Goal: Information Seeking & Learning: Learn about a topic

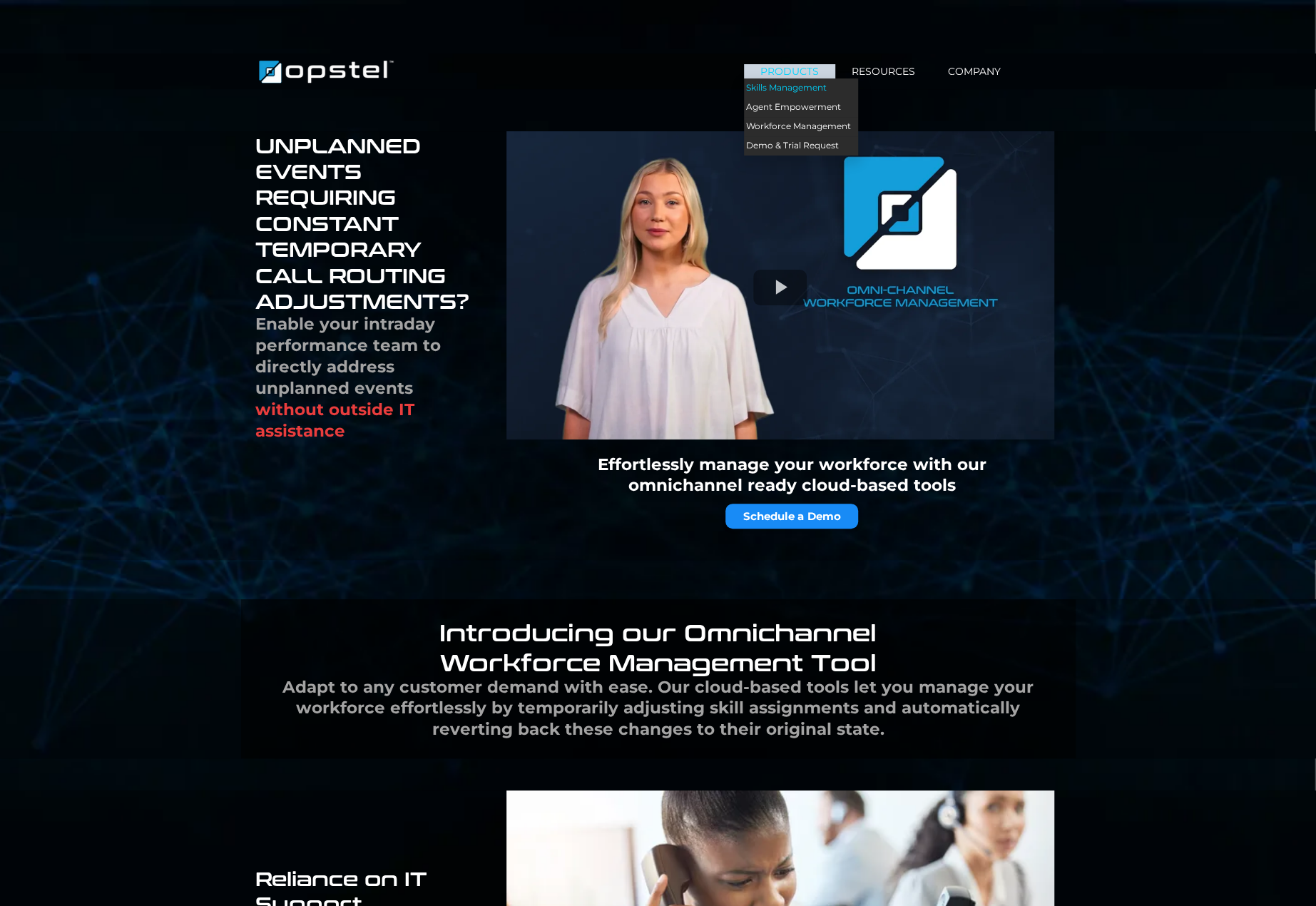
click at [806, 87] on link "Skills Management" at bounding box center [801, 88] width 115 height 19
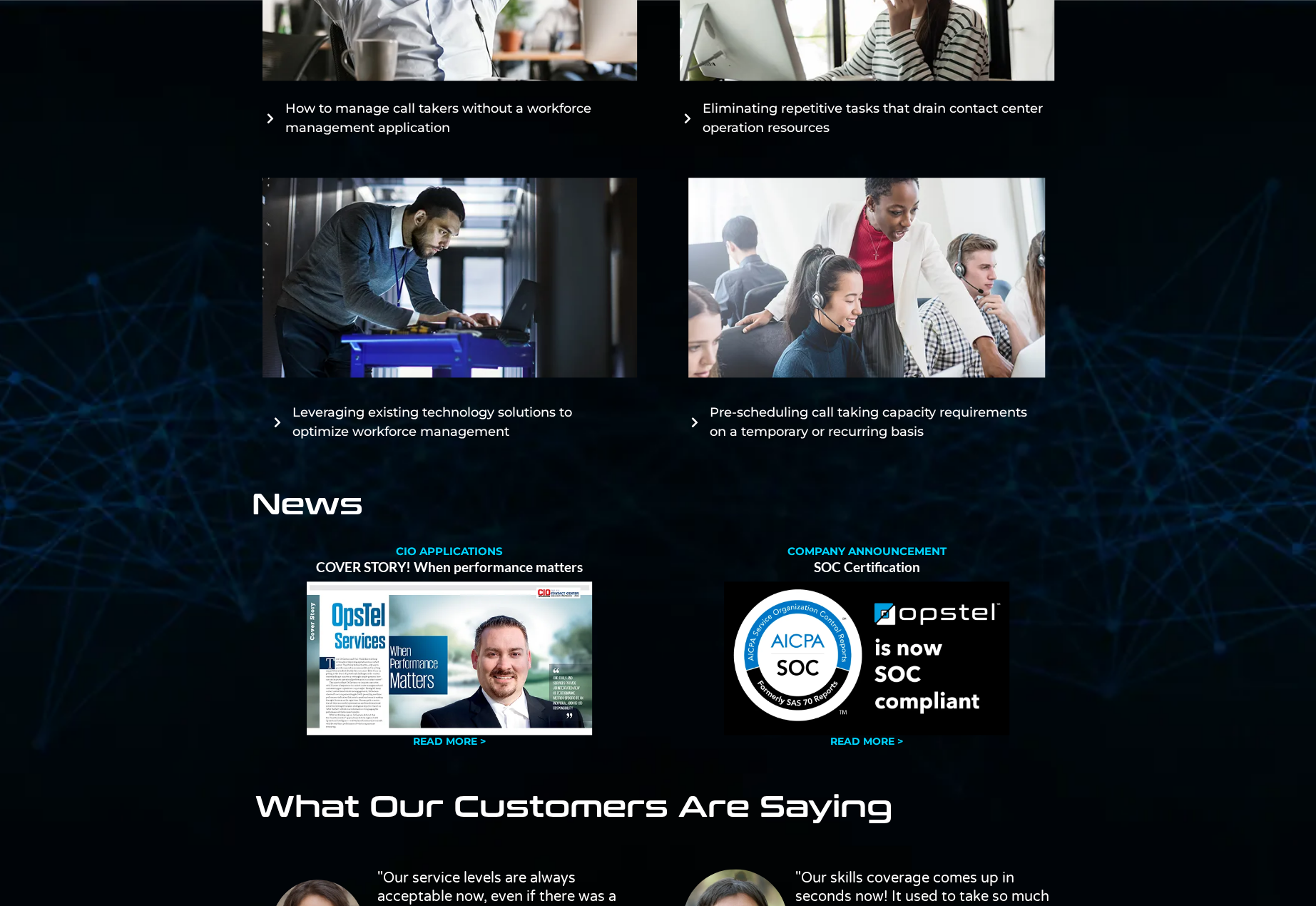
scroll to position [811, 0]
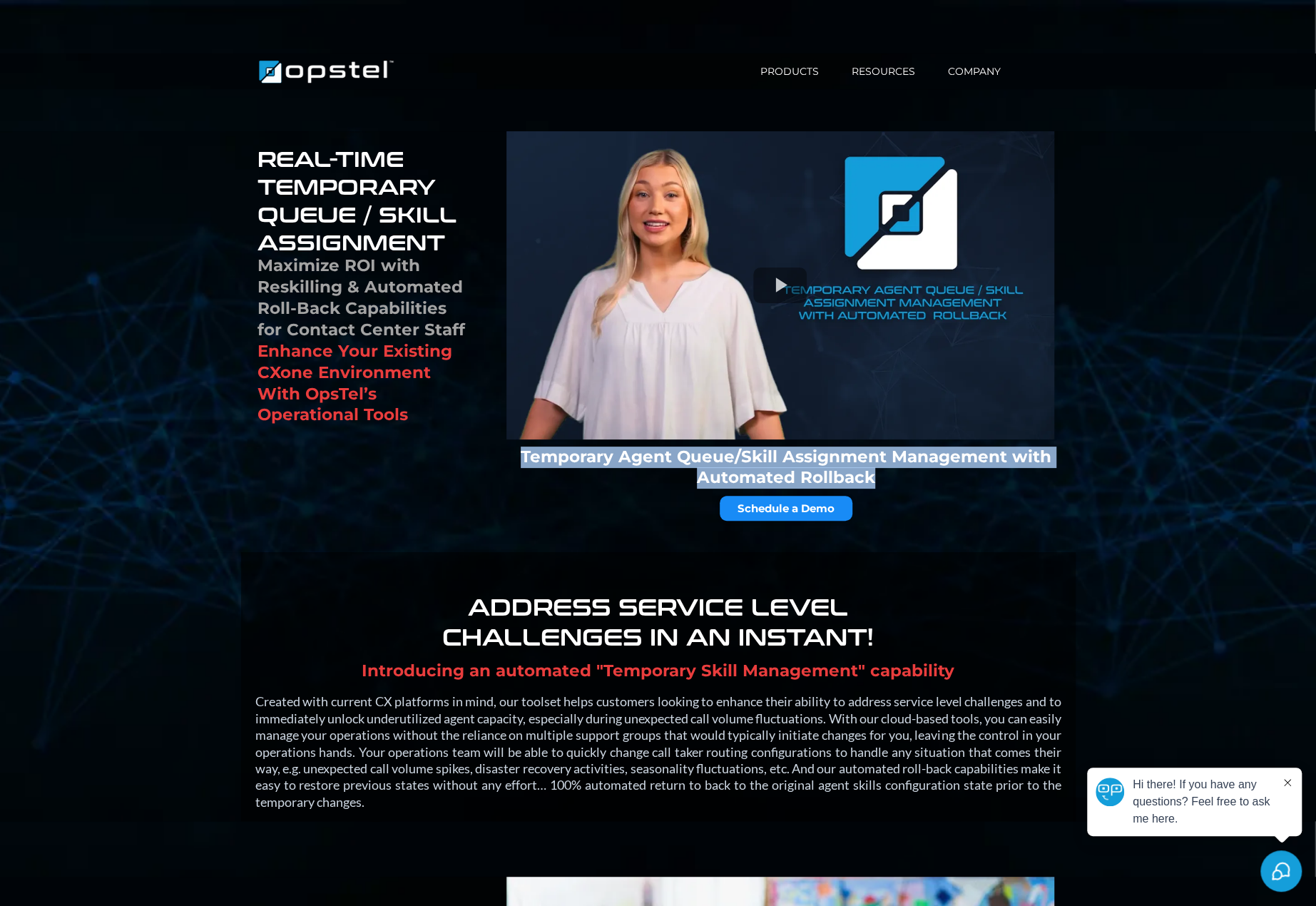
drag, startPoint x: 527, startPoint y: 454, endPoint x: 917, endPoint y: 482, distance: 391.0
click at [916, 483] on h2 "Temporary Agent Queue/Skill Assignment Management with Automated Rollback" at bounding box center [786, 468] width 550 height 42
click at [528, 453] on strong "Temporary Agent Queue/Skill Assignment Management with Automated Rollback" at bounding box center [786, 467] width 530 height 41
drag, startPoint x: 525, startPoint y: 454, endPoint x: 846, endPoint y: 481, distance: 322.1
click at [842, 481] on strong "Temporary Agent Queue/Skill Assignment Management with Automated Rollback" at bounding box center [786, 467] width 530 height 41
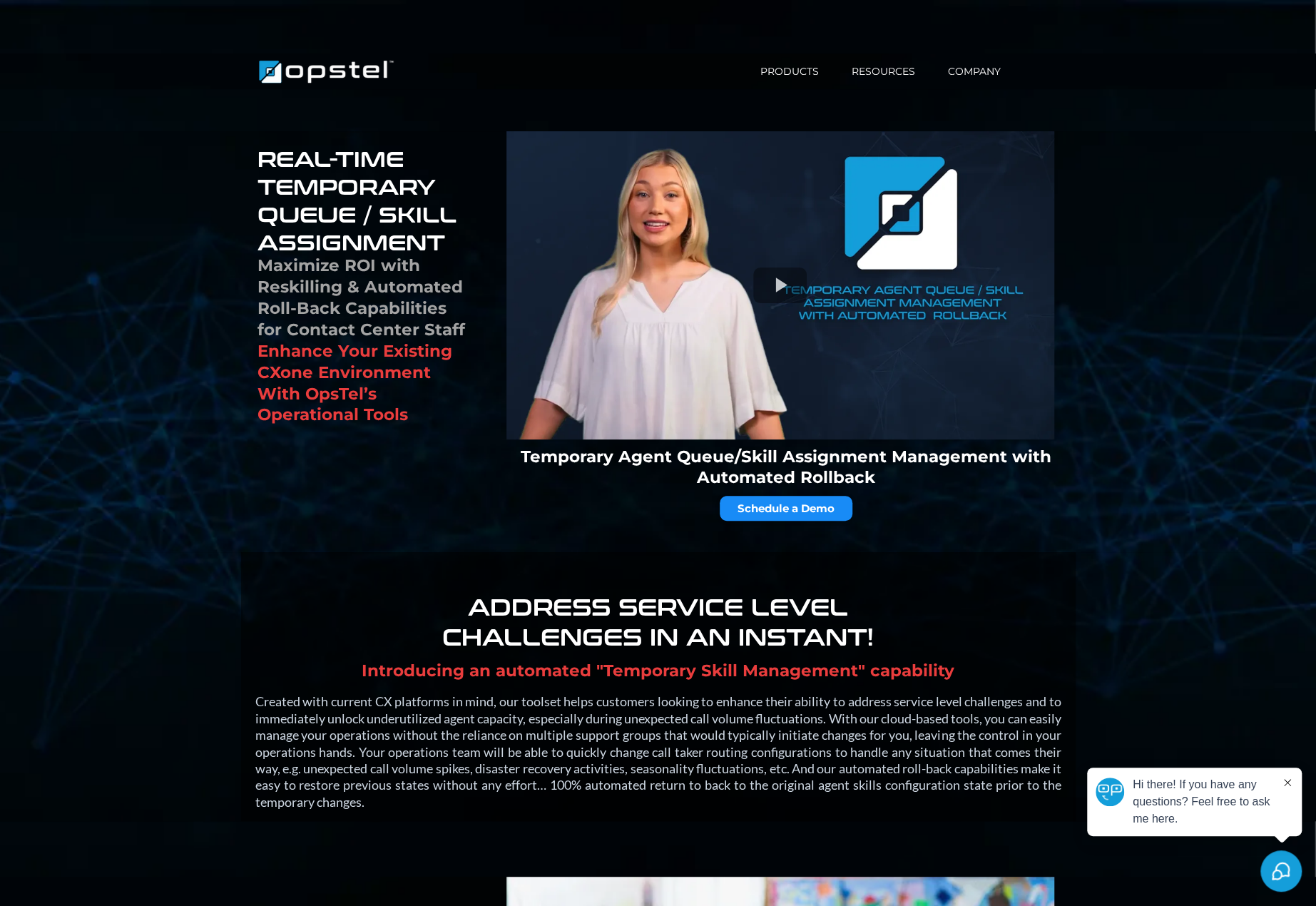
click at [1169, 520] on div "REAL-TIME TEMPORARY QUEUE / SKILL ASSIGNMENT Maximize ROI with Reskilling & Aut…" at bounding box center [658, 341] width 1316 height 421
